Goal: Entertainment & Leisure: Consume media (video, audio)

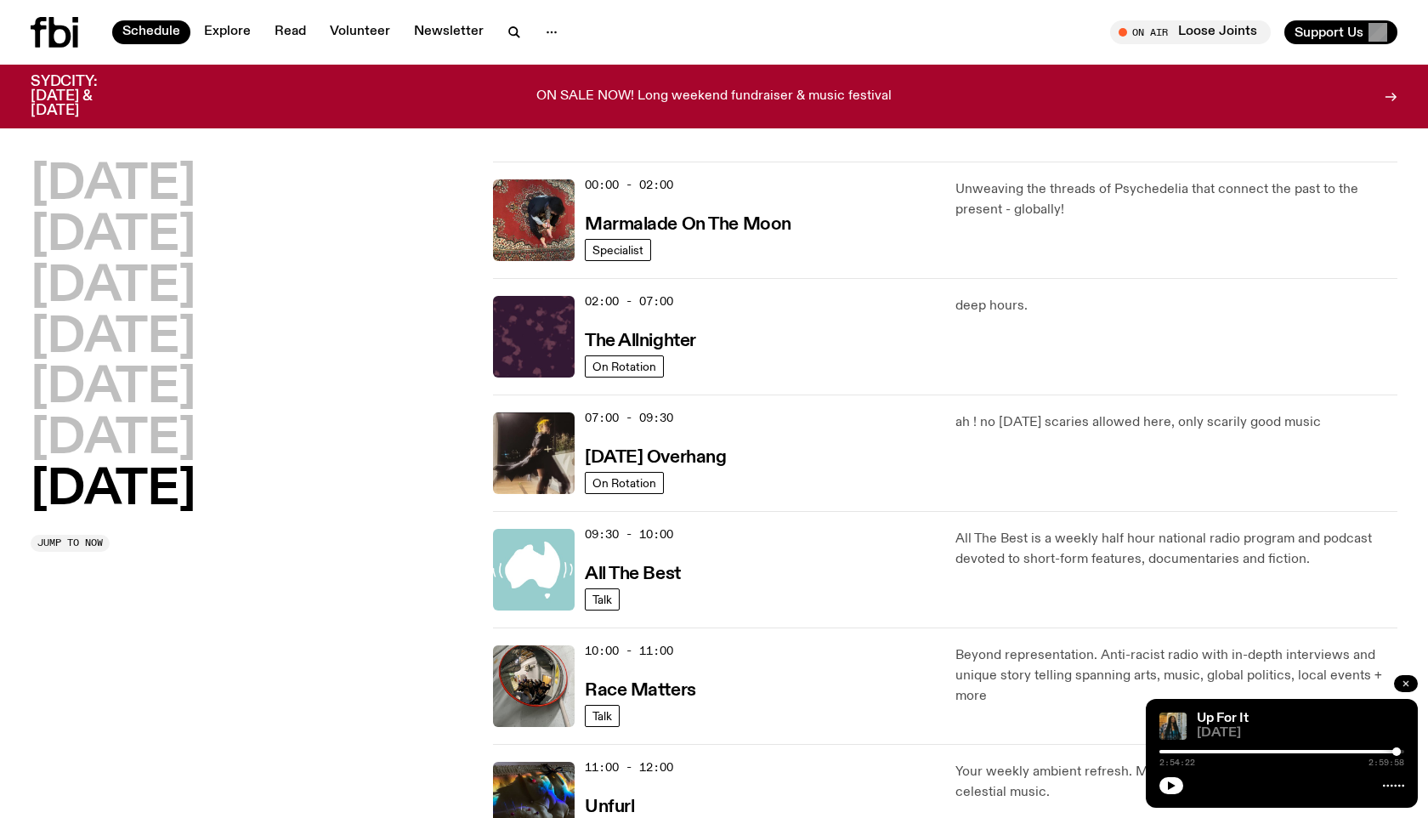
click at [1416, 684] on button "button" at bounding box center [1406, 683] width 24 height 17
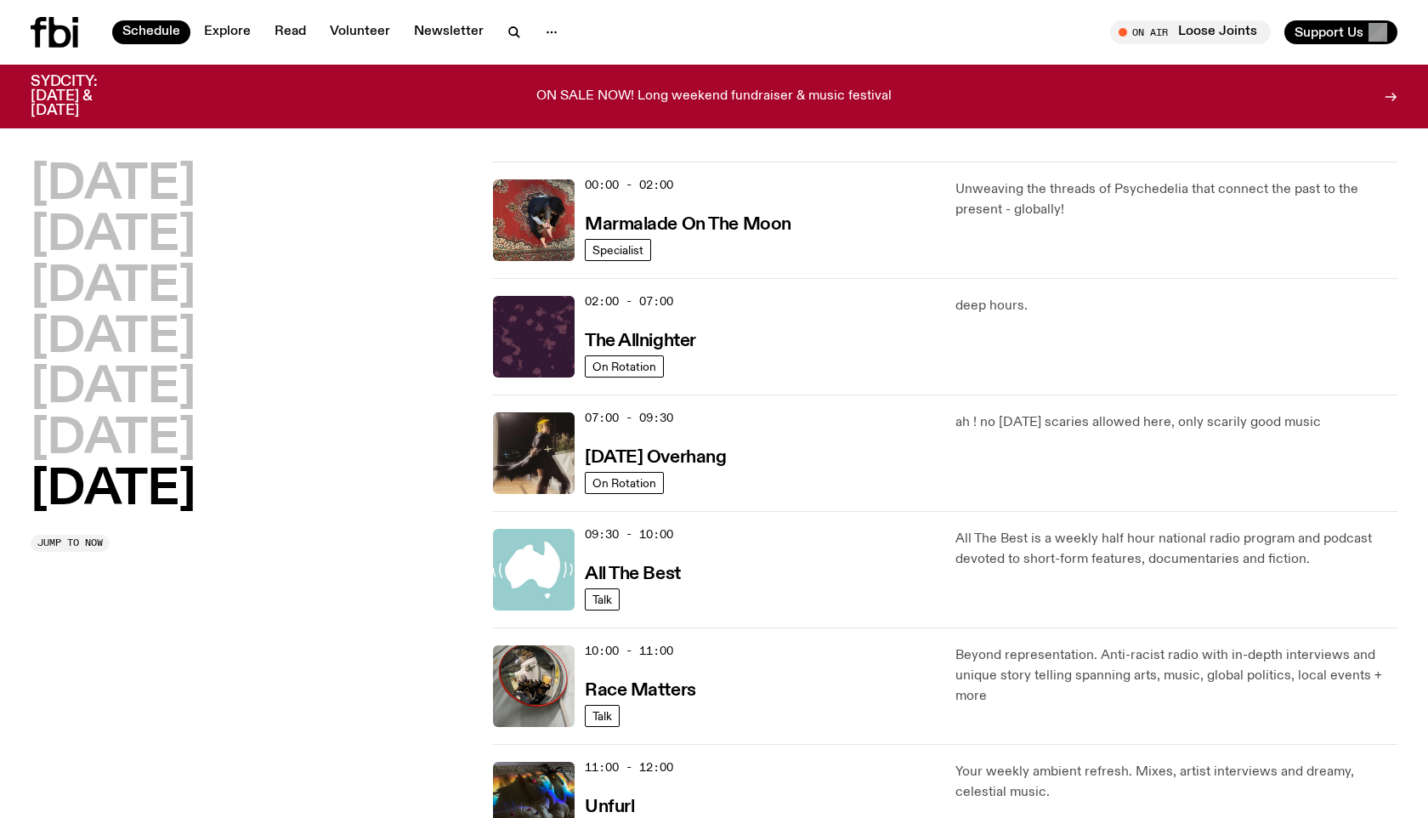
click at [87, 489] on h2 "Sunday" at bounding box center [113, 491] width 165 height 48
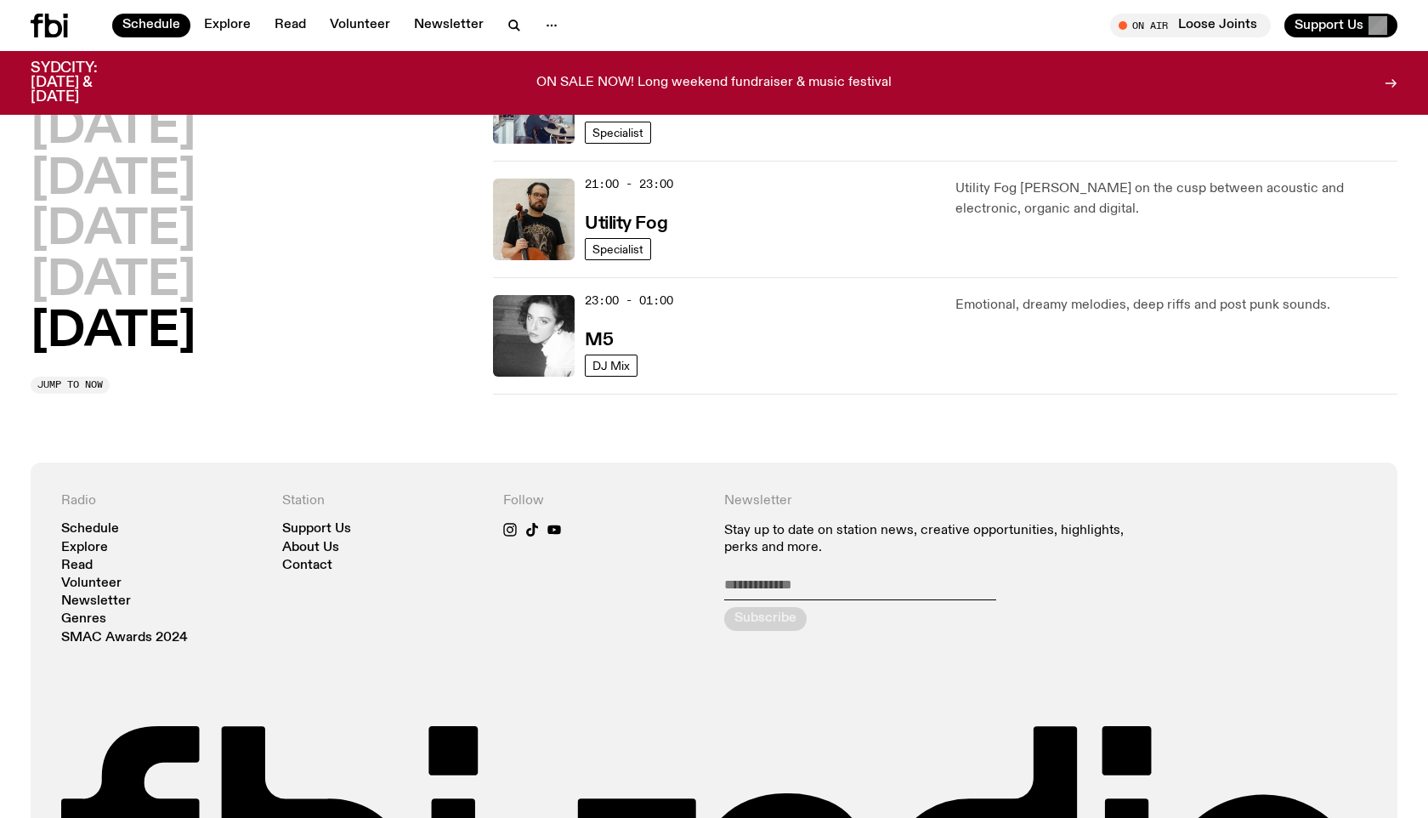
scroll to position [962, 0]
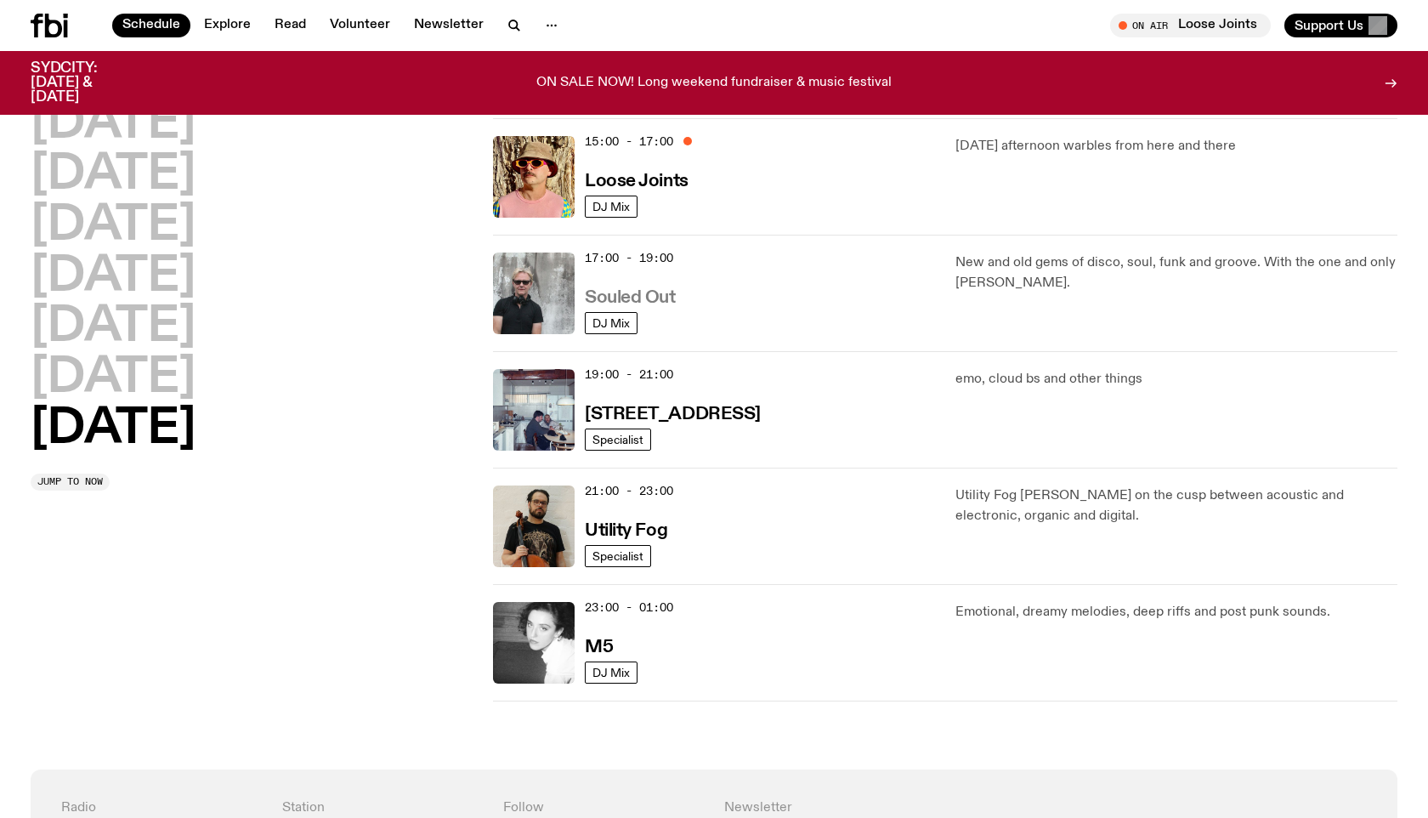
click at [654, 300] on h3 "Souled Out" at bounding box center [630, 298] width 91 height 18
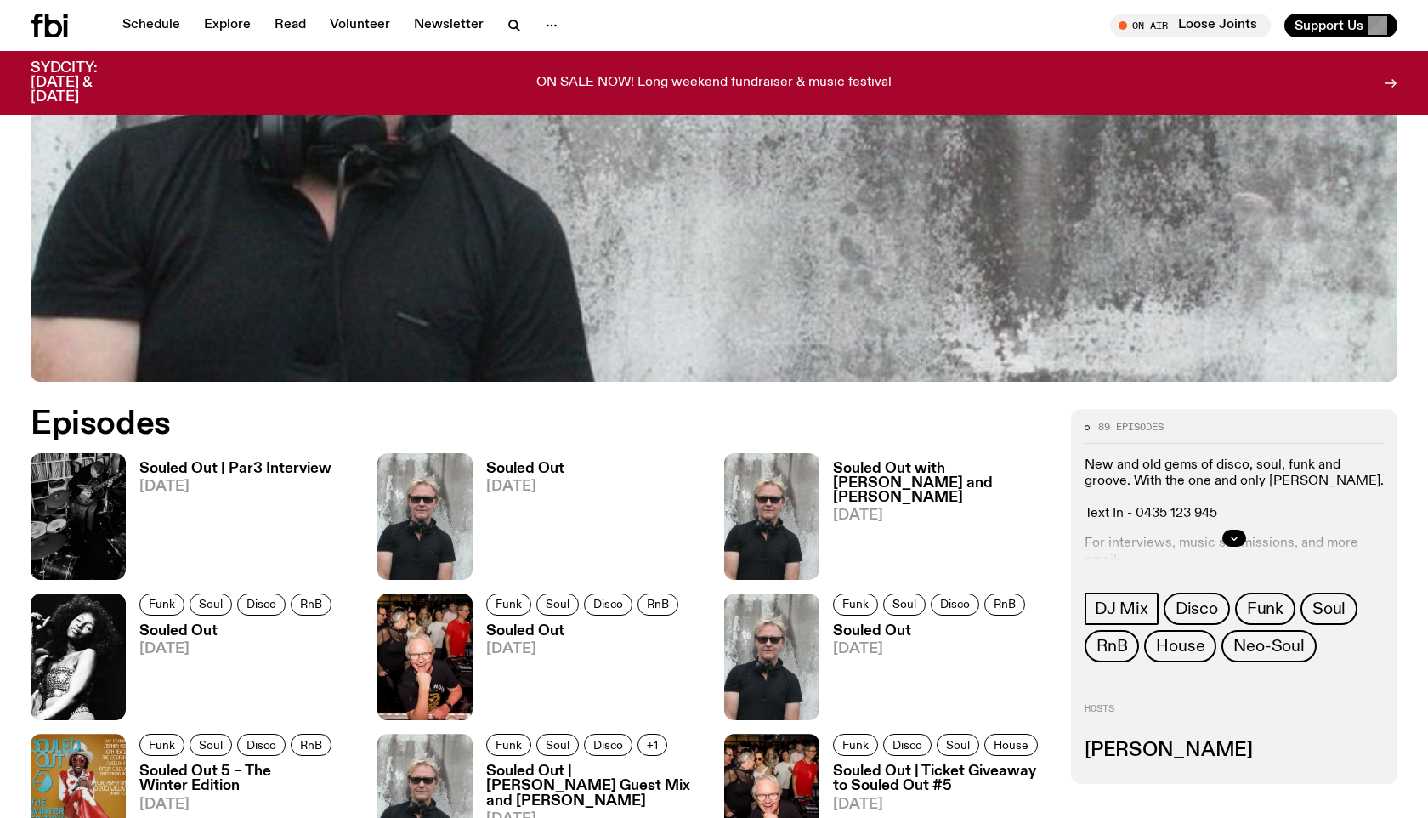
scroll to position [632, 0]
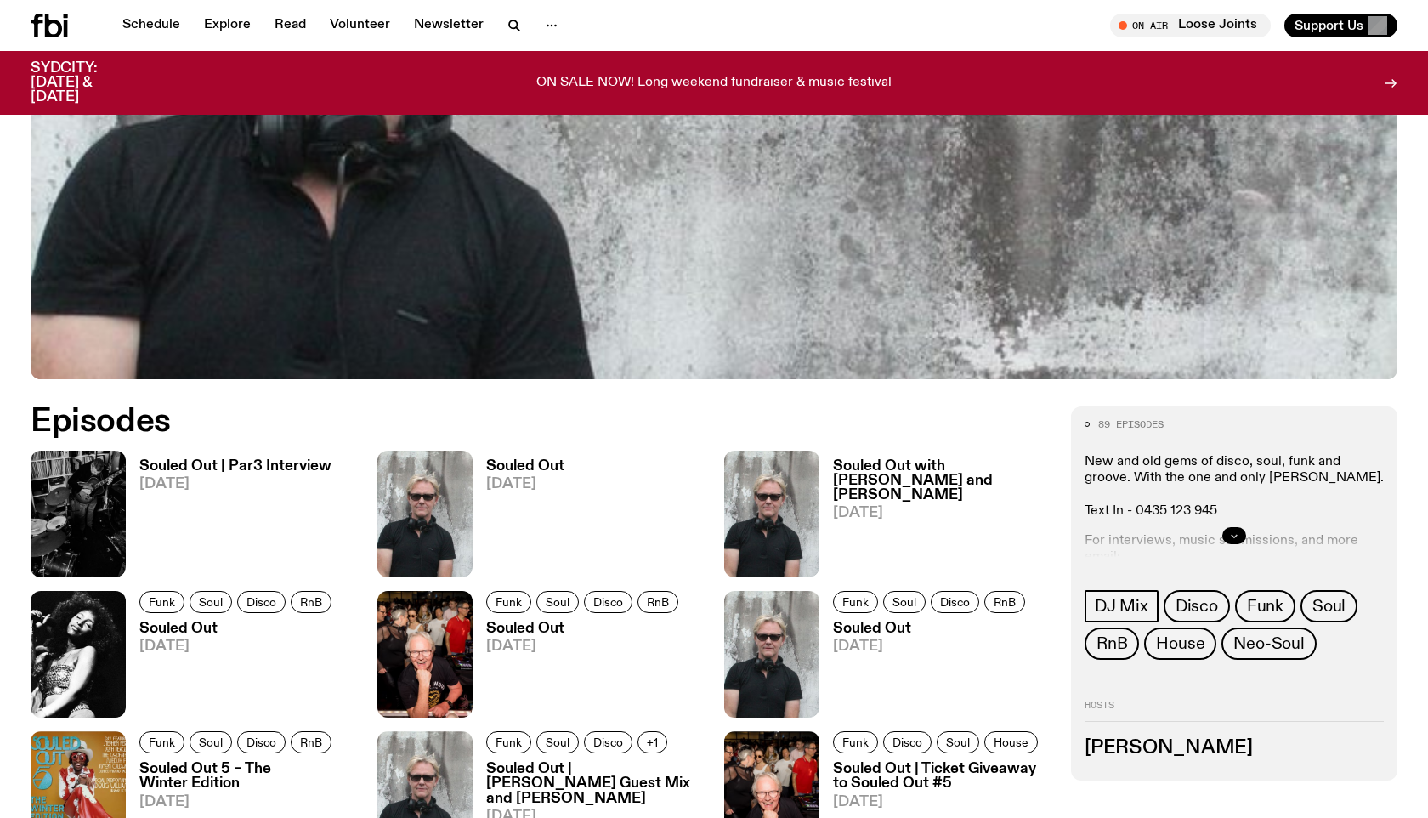
click at [1237, 535] on icon "button" at bounding box center [1235, 536] width 6 height 3
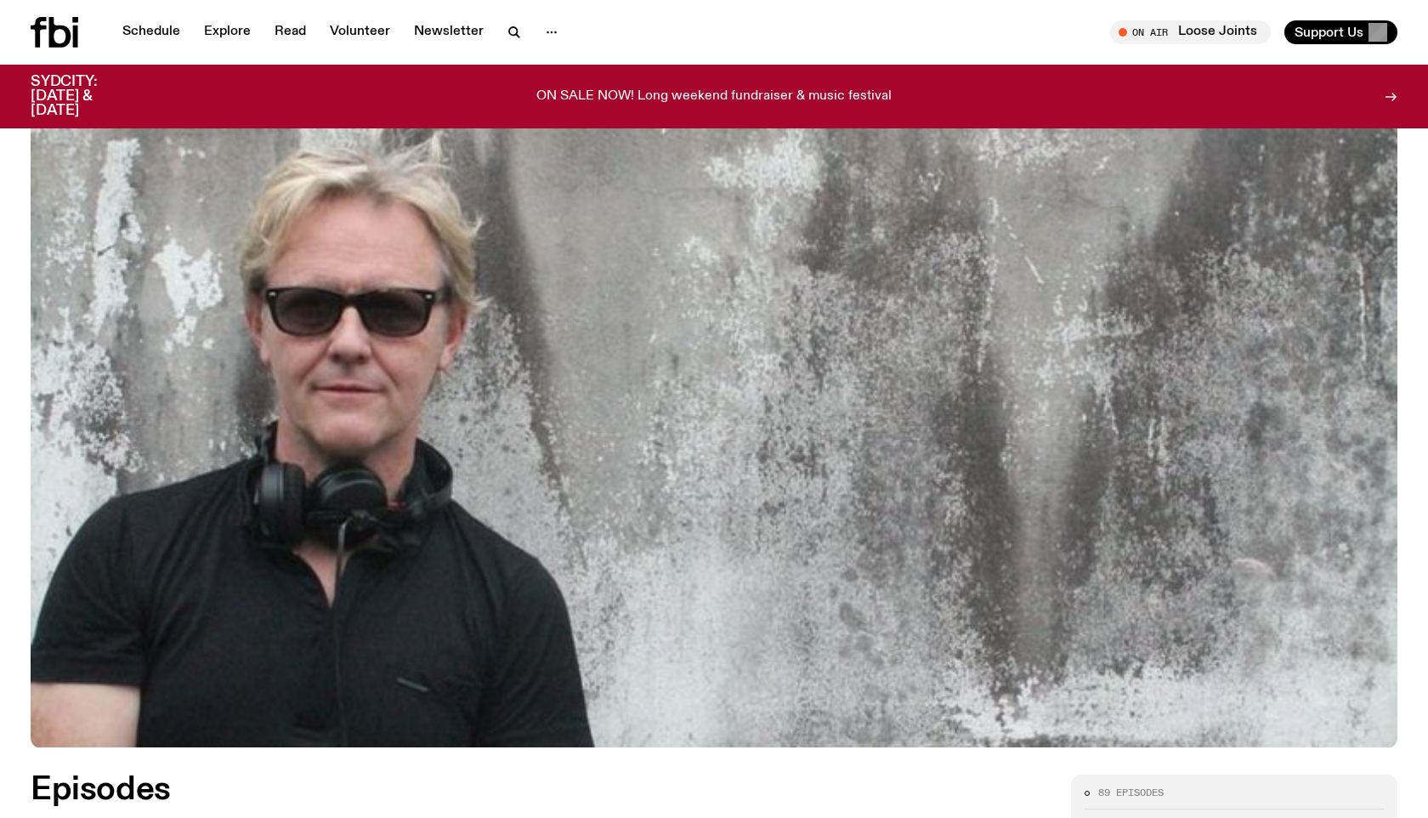
scroll to position [0, 0]
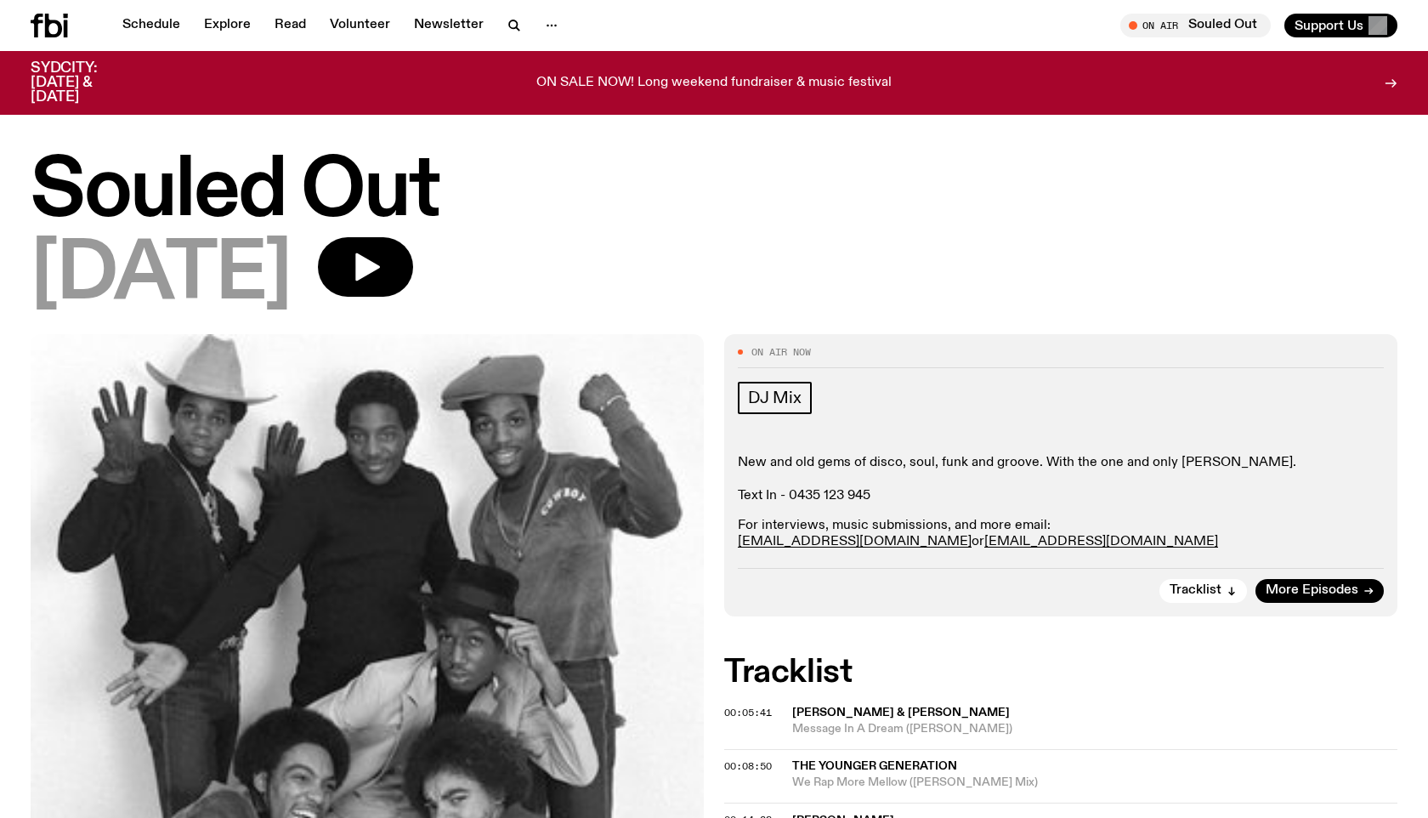
scroll to position [241, 0]
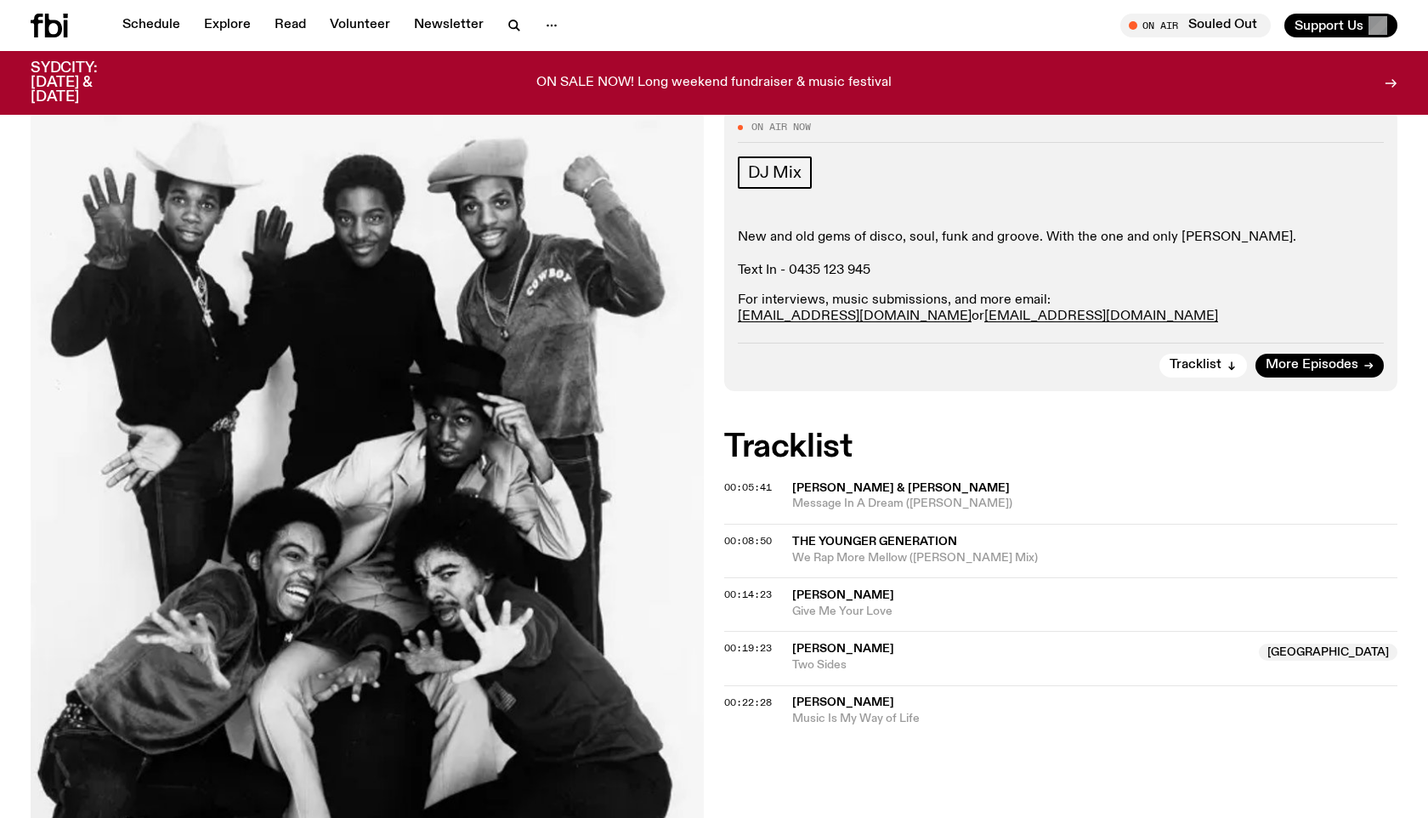
scroll to position [240, 0]
